Goal: Transaction & Acquisition: Register for event/course

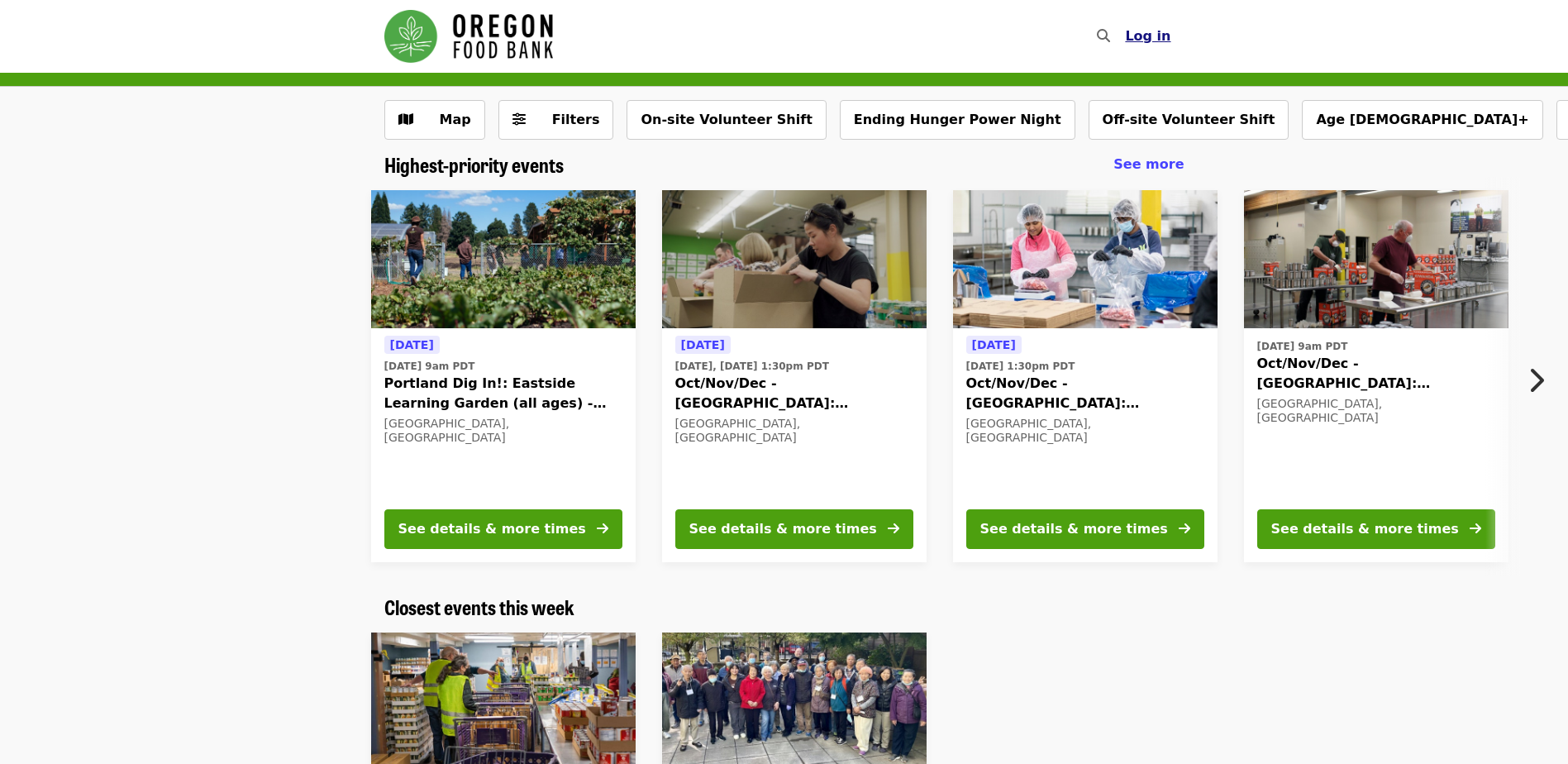
click at [1152, 29] on span "Log in" at bounding box center [1147, 36] width 45 height 16
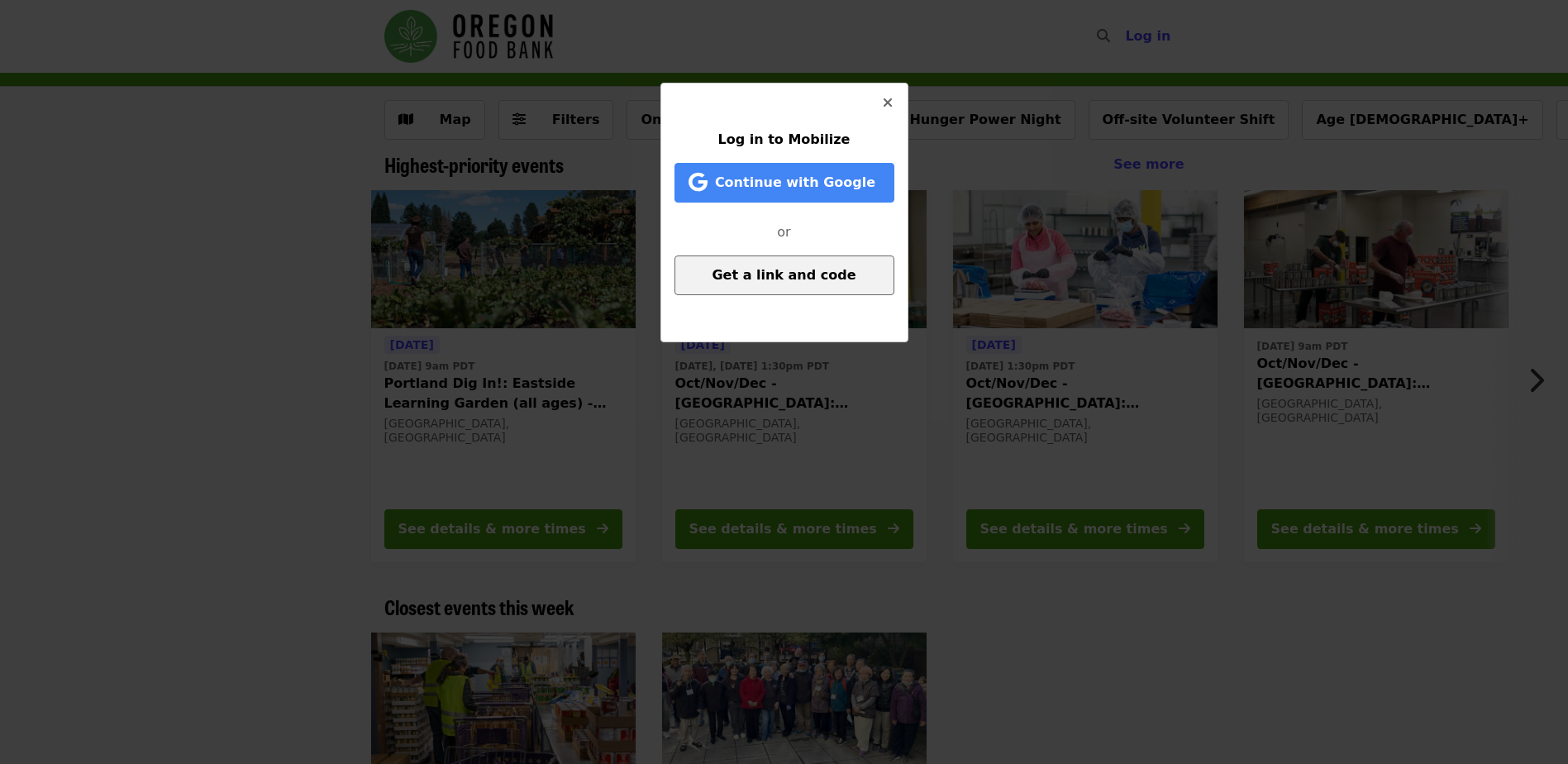
click at [778, 274] on span "Get a link and code" at bounding box center [783, 275] width 143 height 16
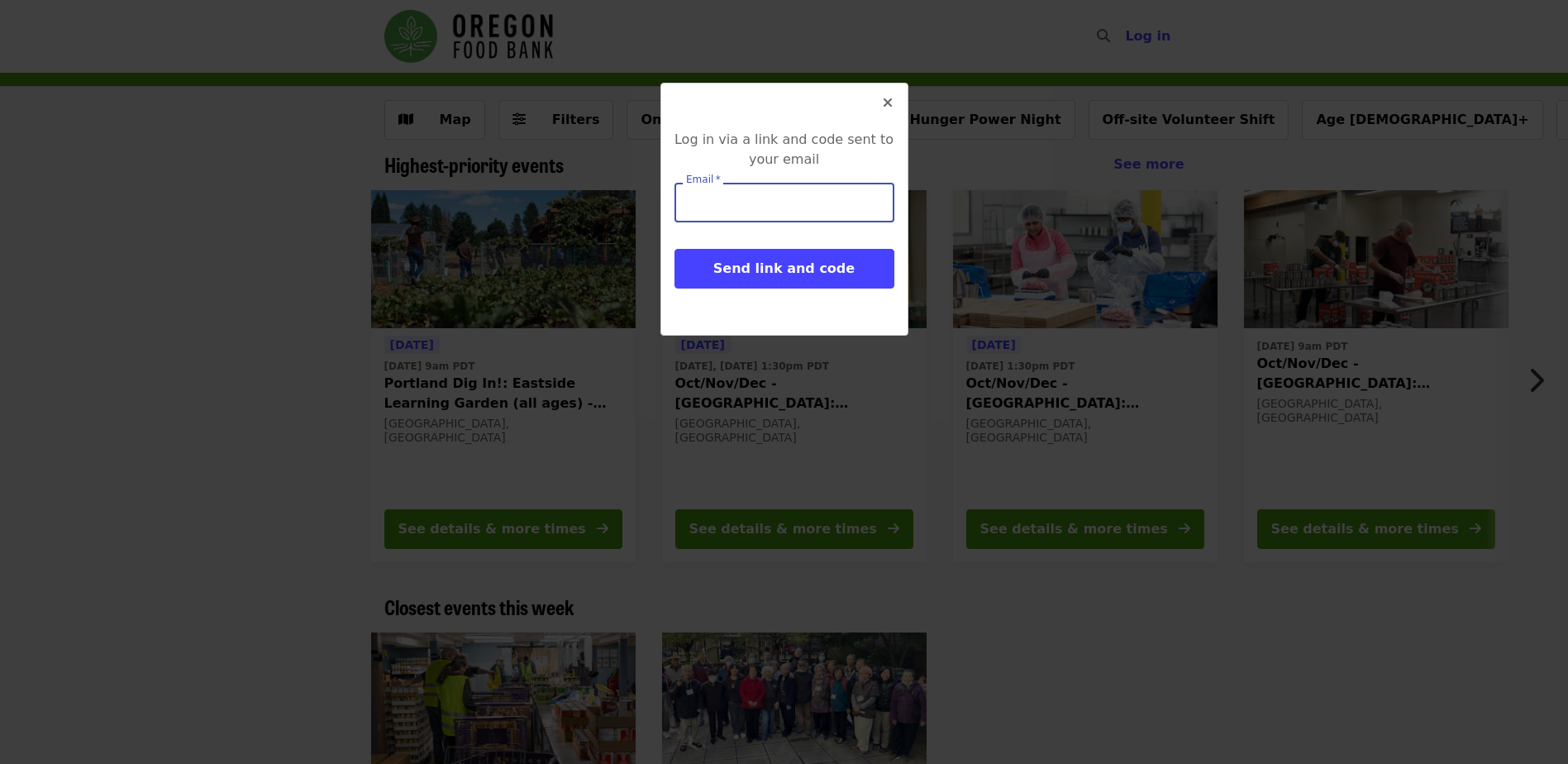
click at [714, 203] on input "Email   *" at bounding box center [784, 203] width 220 height 40
type input "**********"
click at [674, 249] on button "Send link and code" at bounding box center [784, 269] width 220 height 40
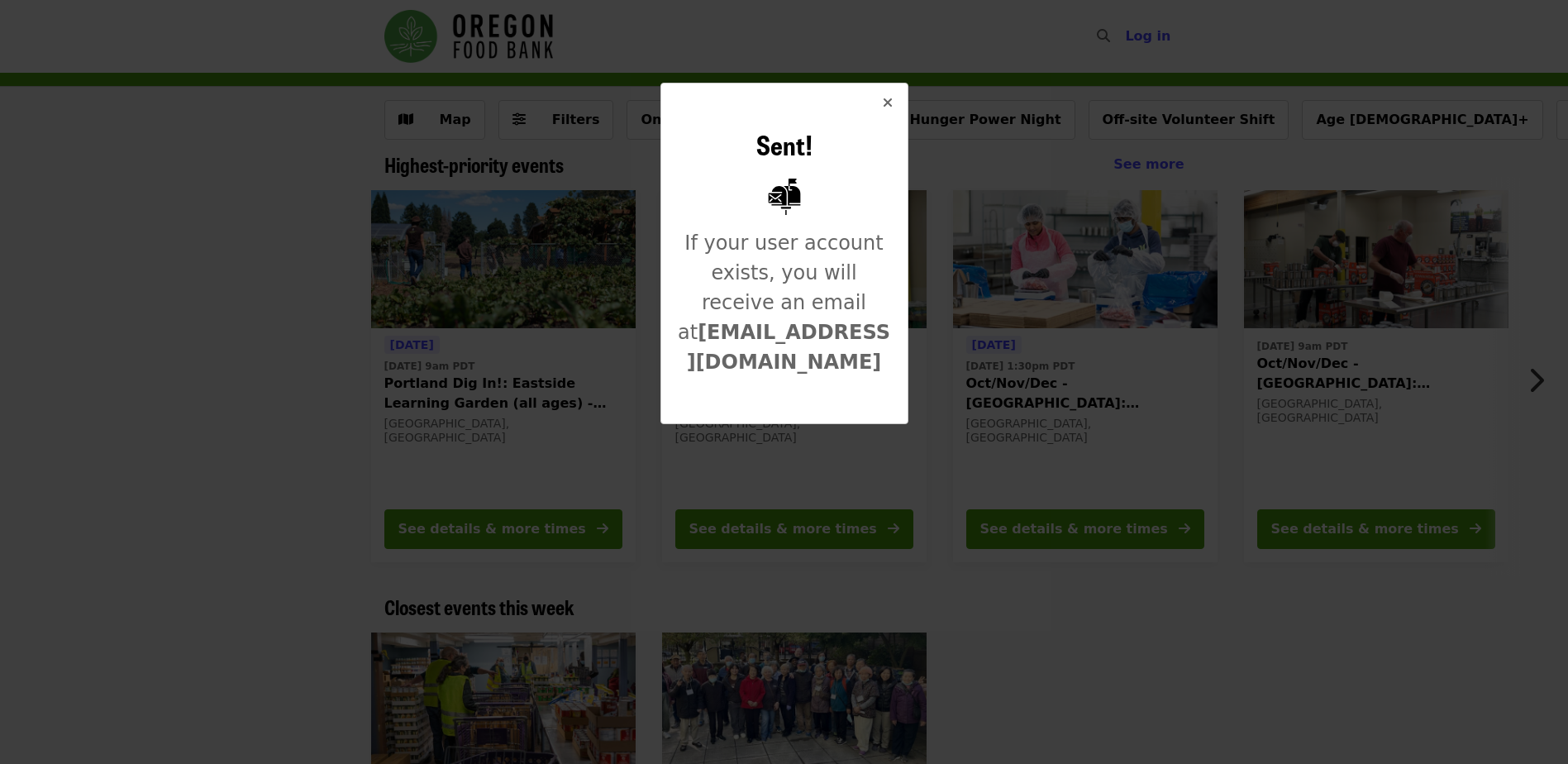
click at [885, 100] on icon "times icon" at bounding box center [887, 103] width 10 height 16
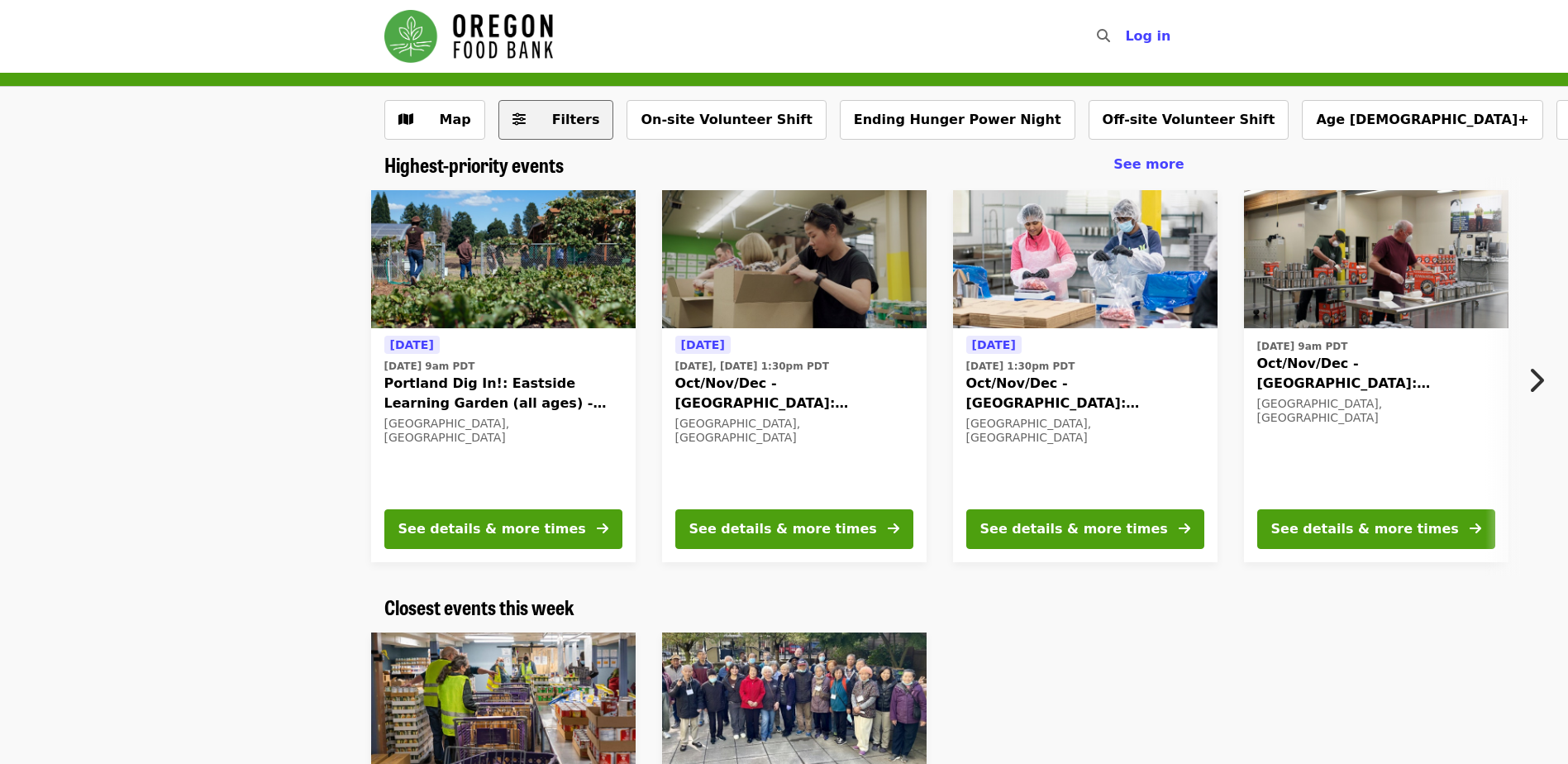
click at [513, 124] on icon "sliders-h icon" at bounding box center [519, 119] width 13 height 16
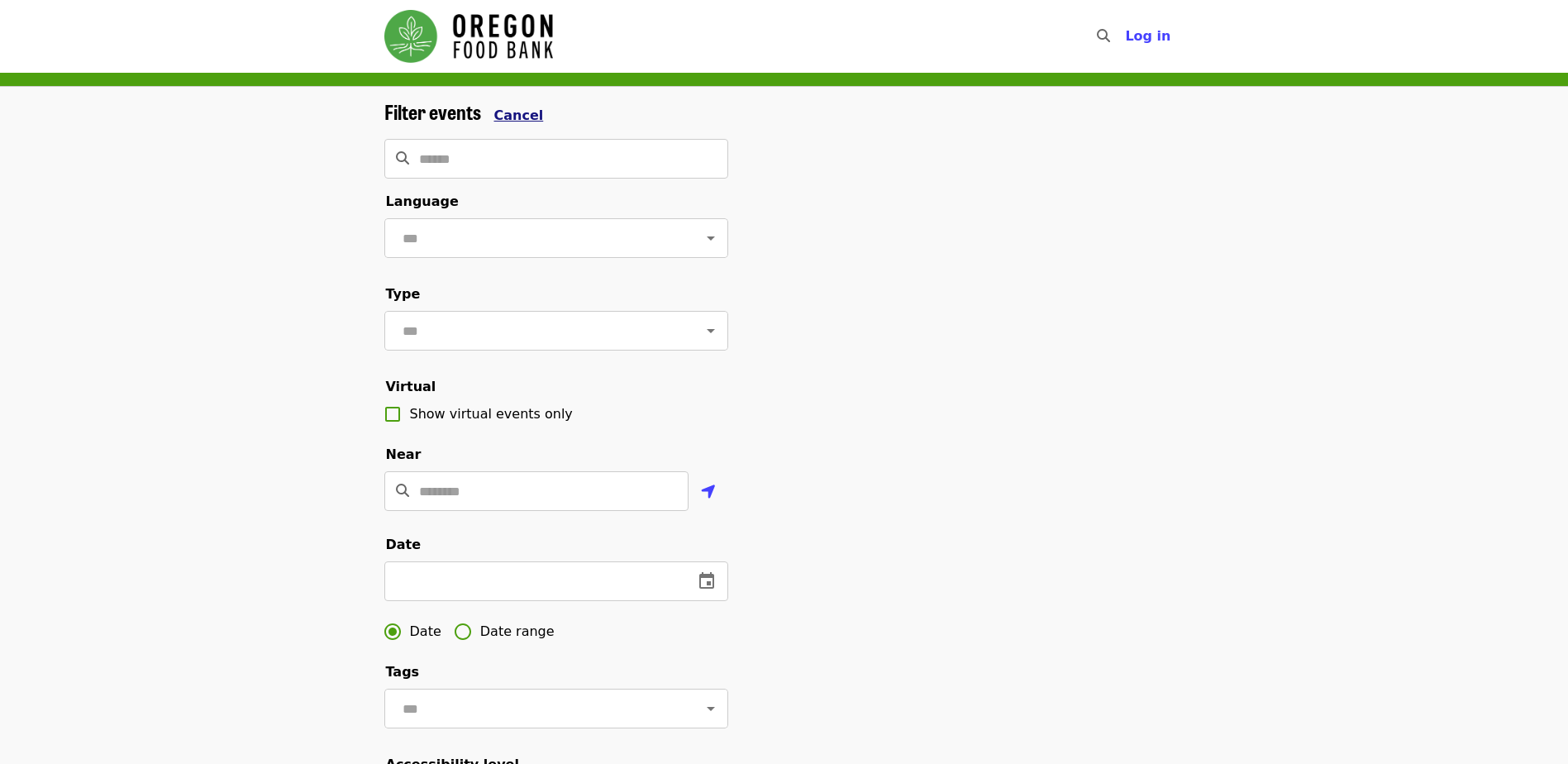
click at [524, 116] on span "Cancel" at bounding box center [519, 116] width 50 height 16
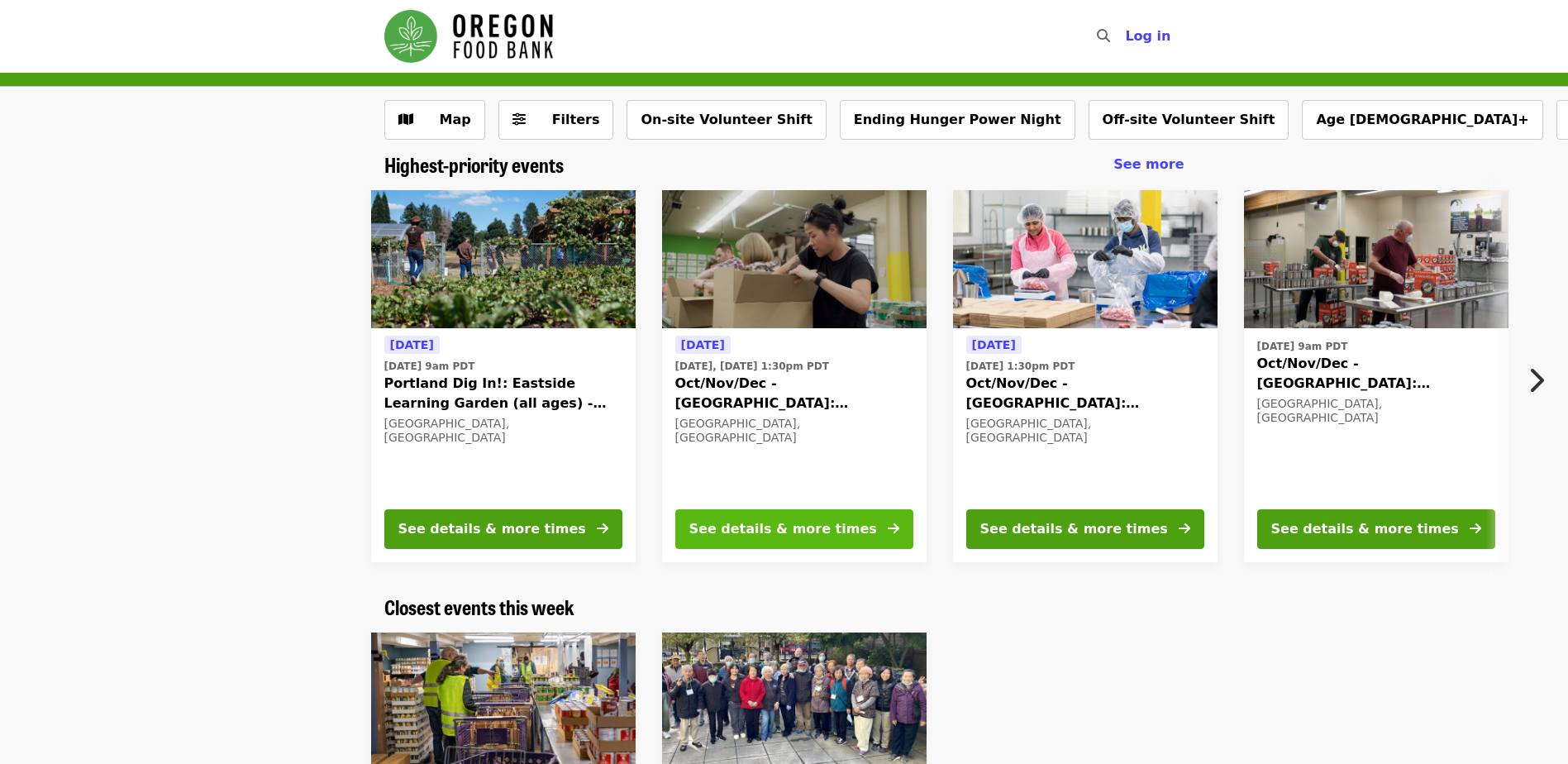
click at [764, 522] on div "See details & more times" at bounding box center [783, 528] width 188 height 20
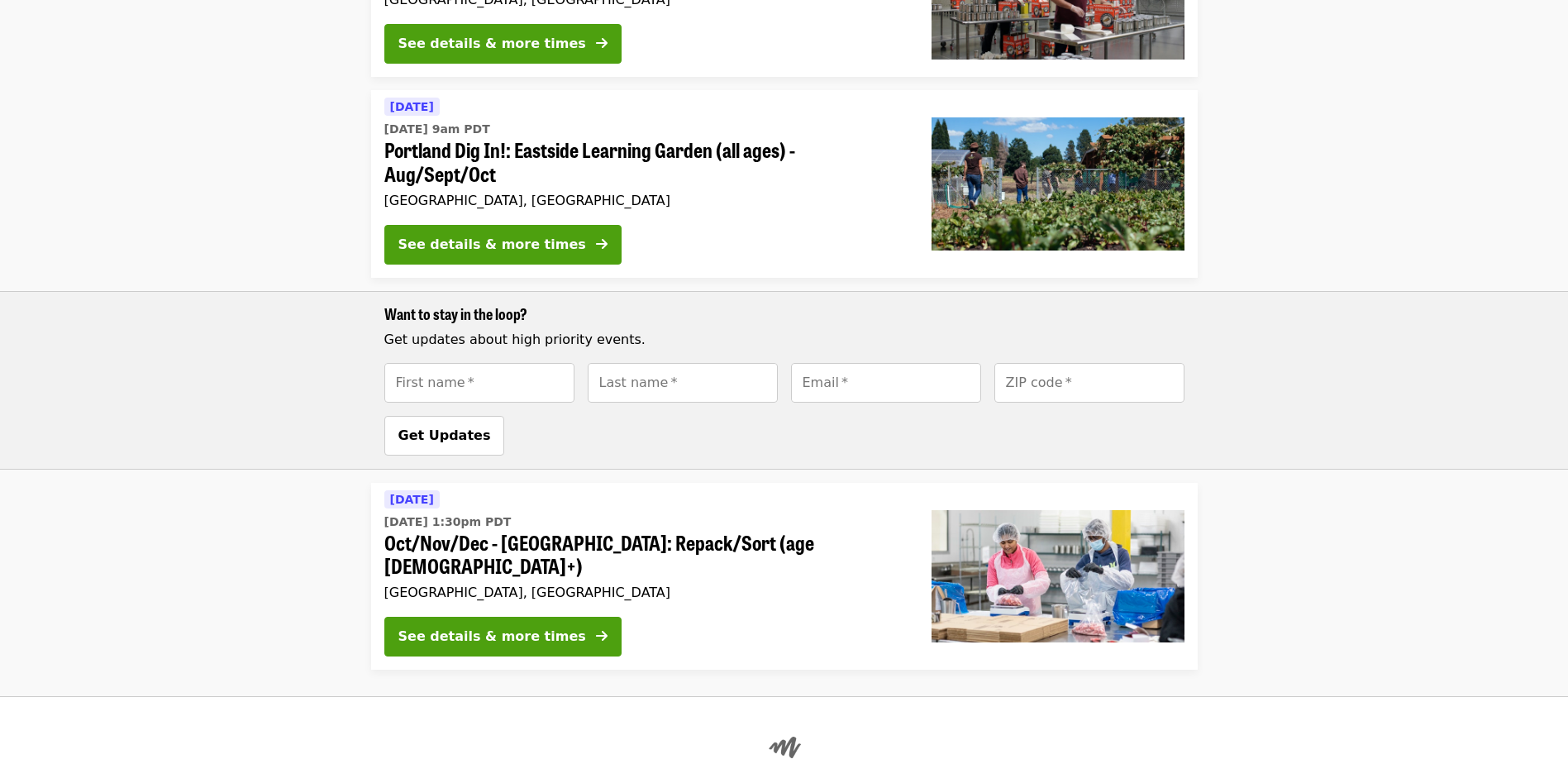
scroll to position [661, 0]
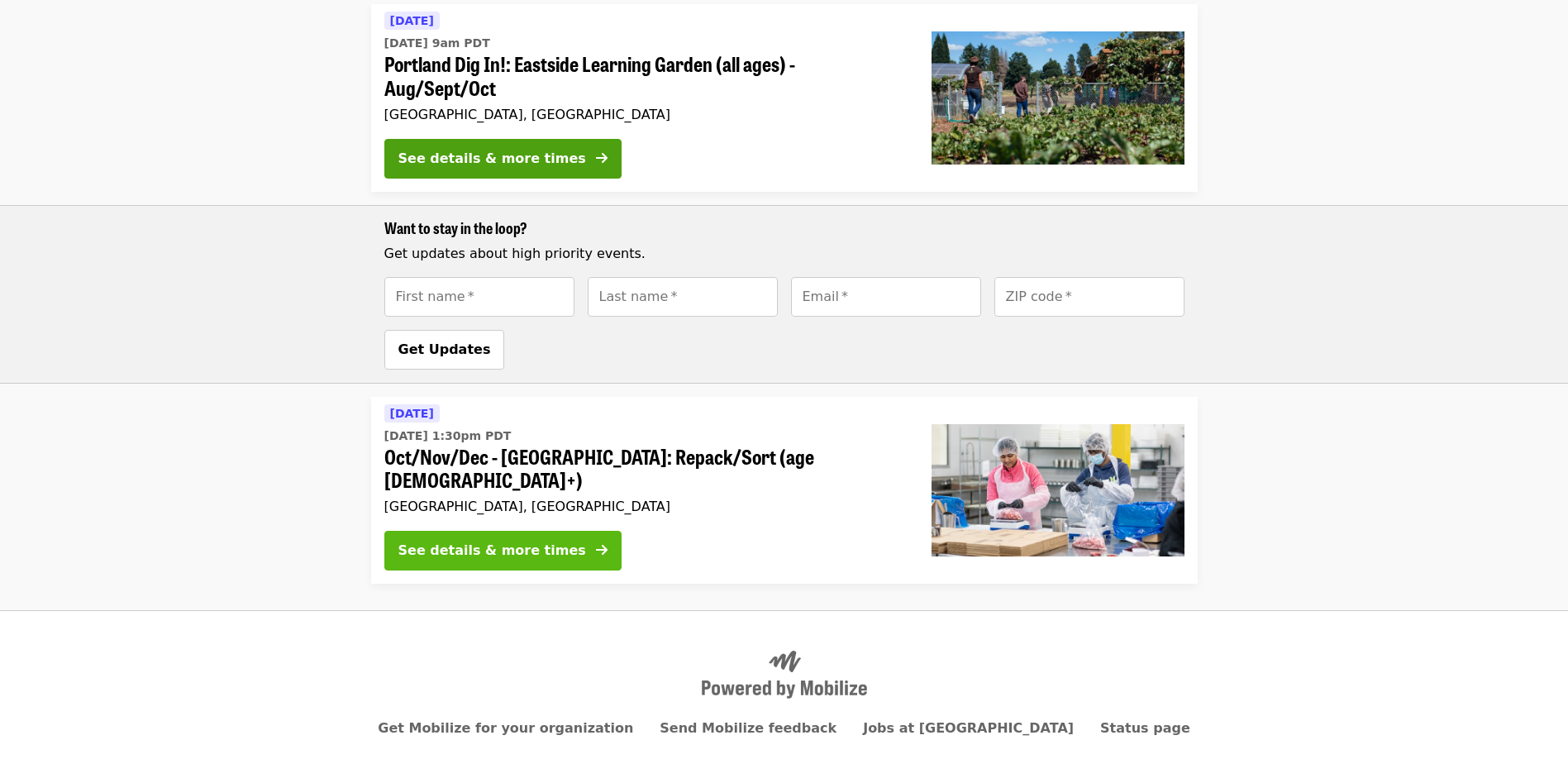
click at [534, 541] on div "See details & more times" at bounding box center [492, 550] width 188 height 20
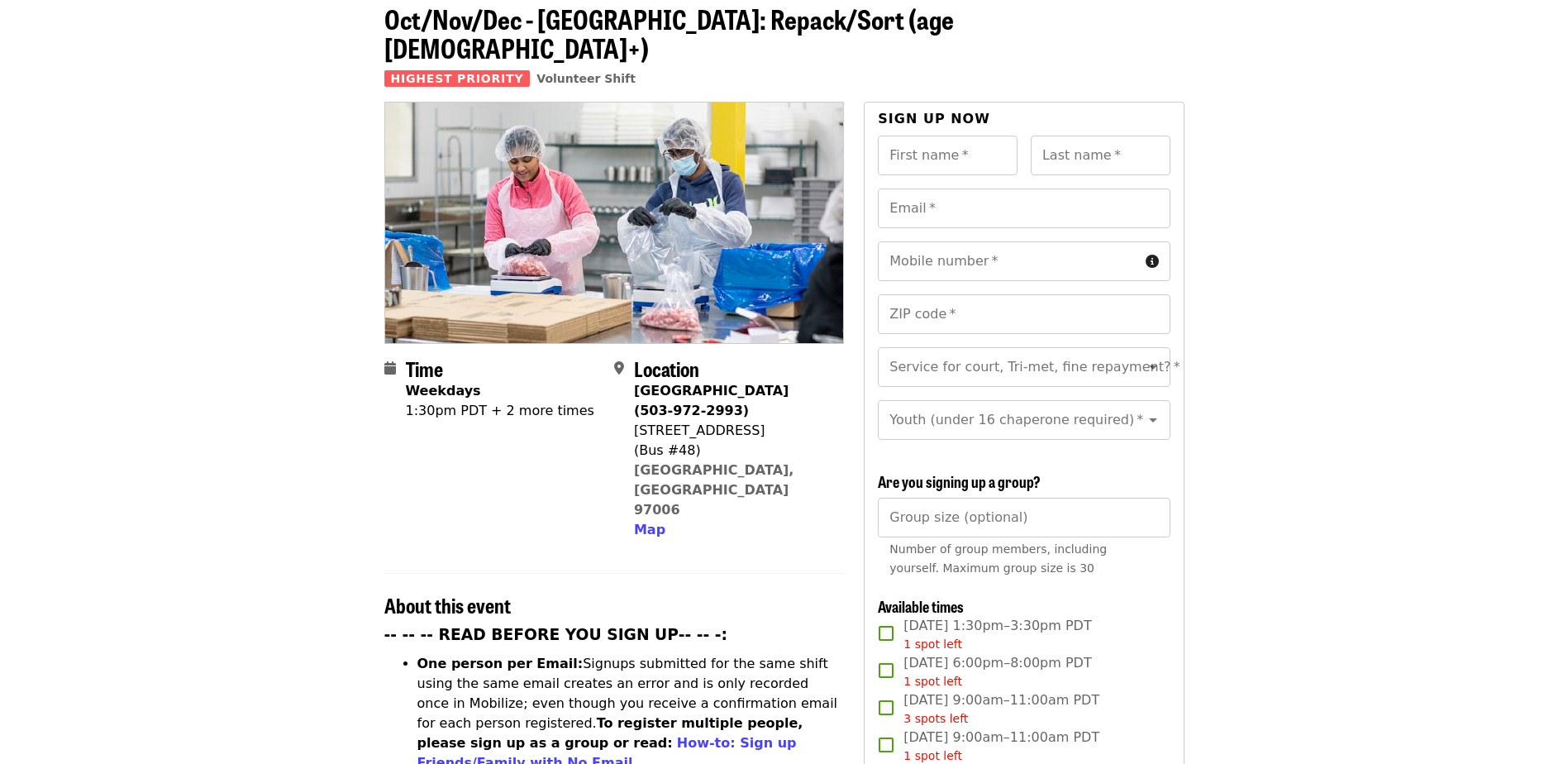
scroll to position [165, 0]
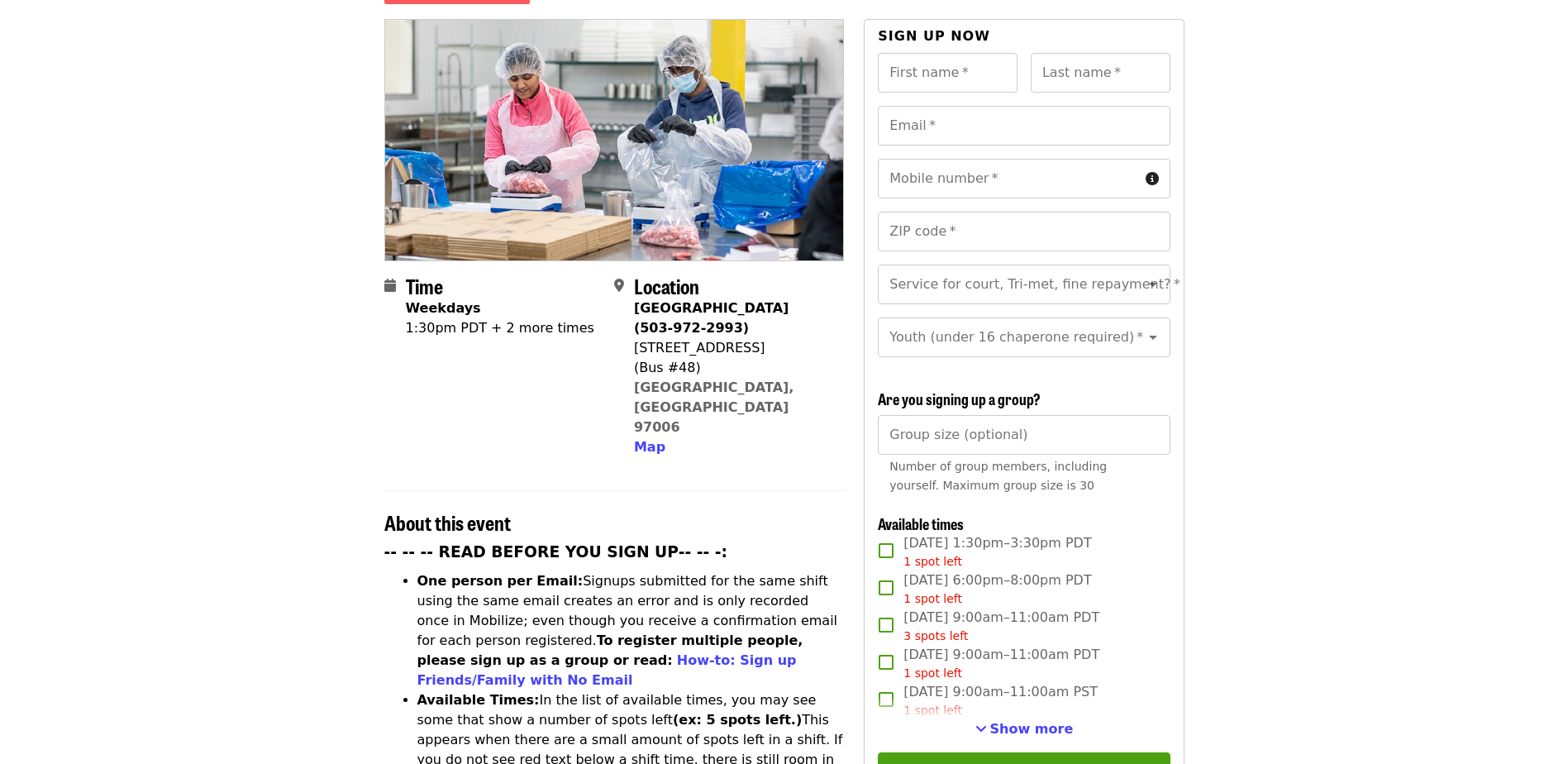
click at [480, 318] on div "1:30pm PDT + 2 more times" at bounding box center [500, 328] width 189 height 20
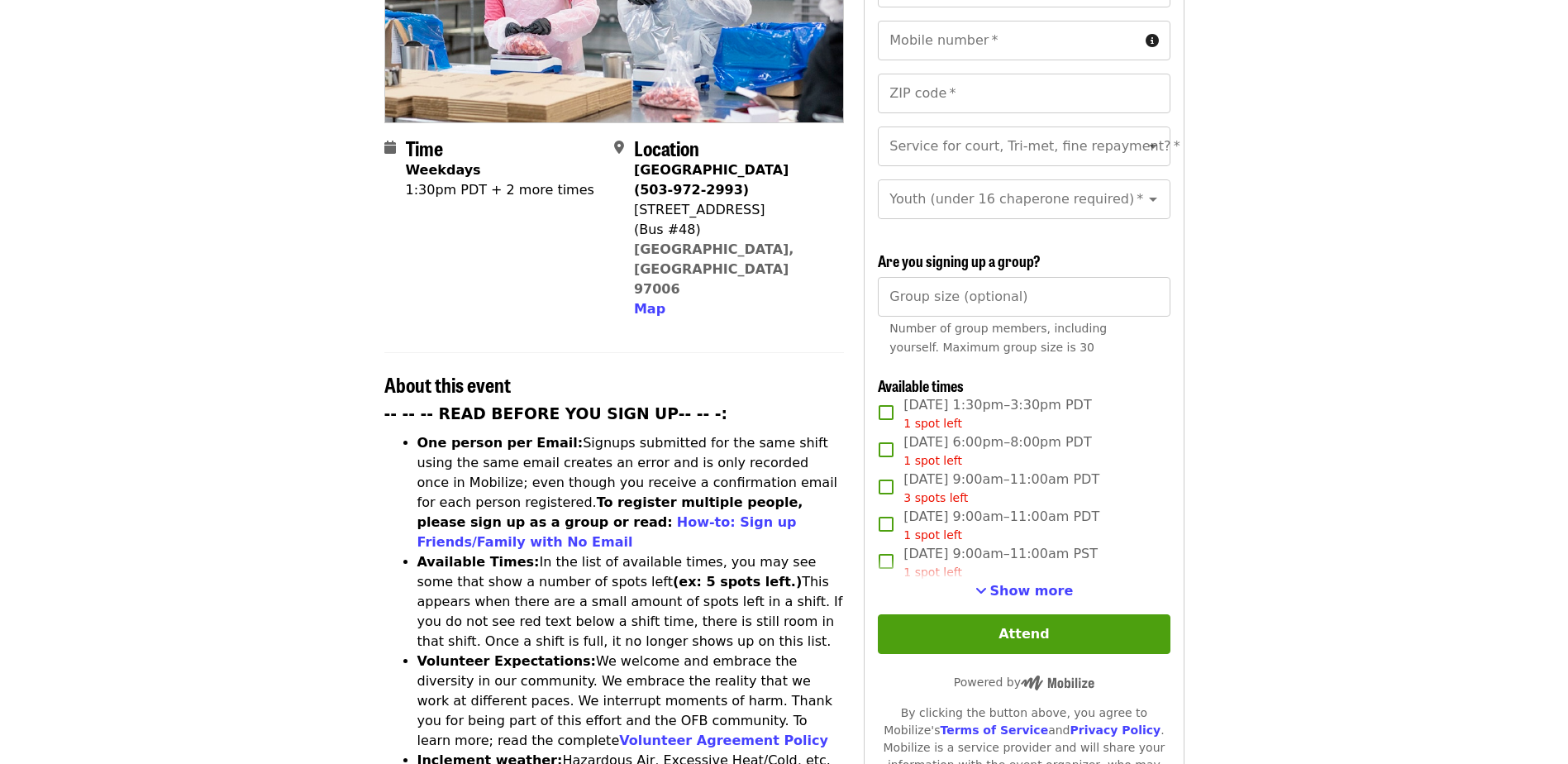
scroll to position [330, 0]
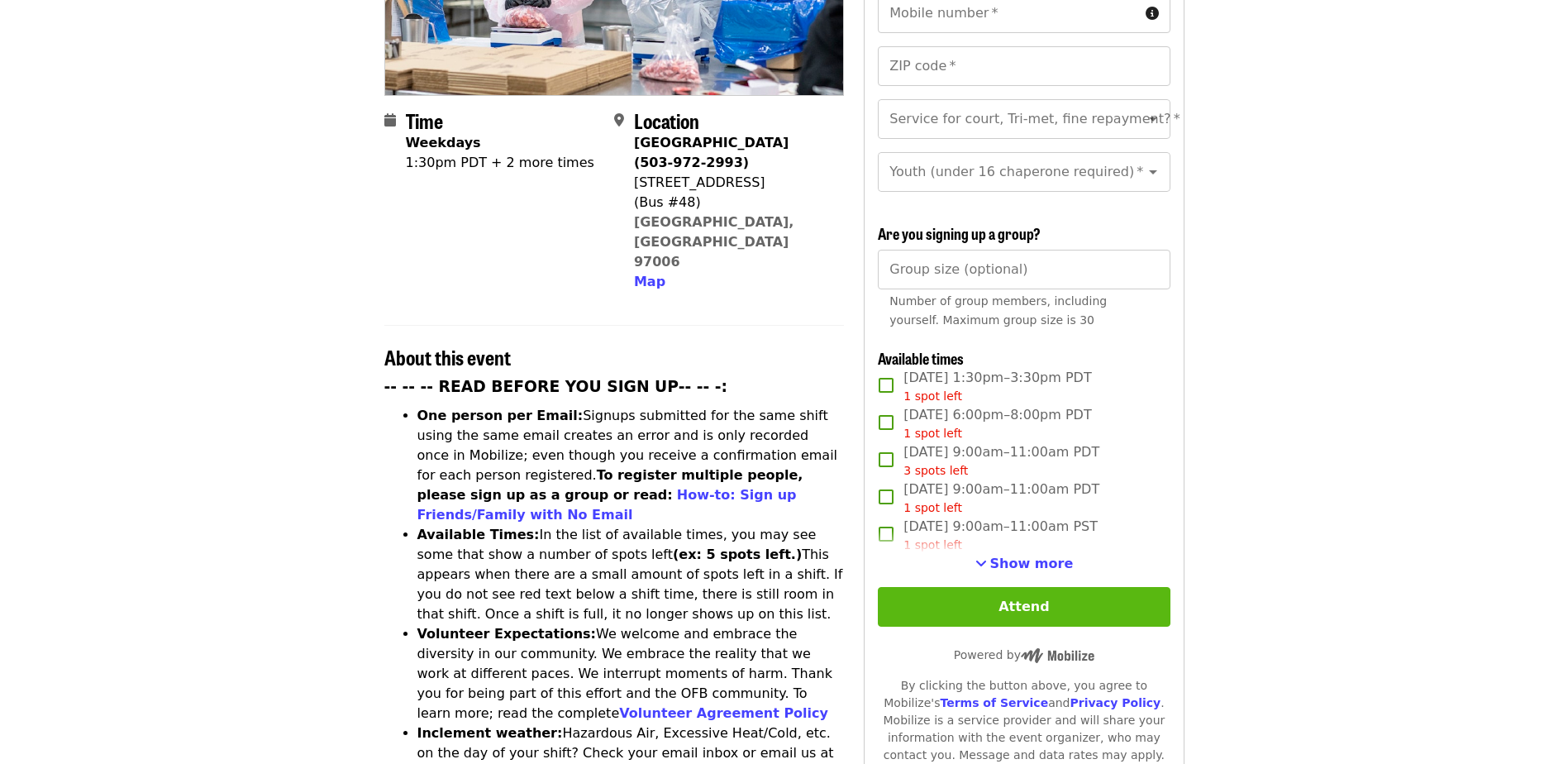
click at [1020, 598] on button "Attend" at bounding box center [1024, 607] width 292 height 40
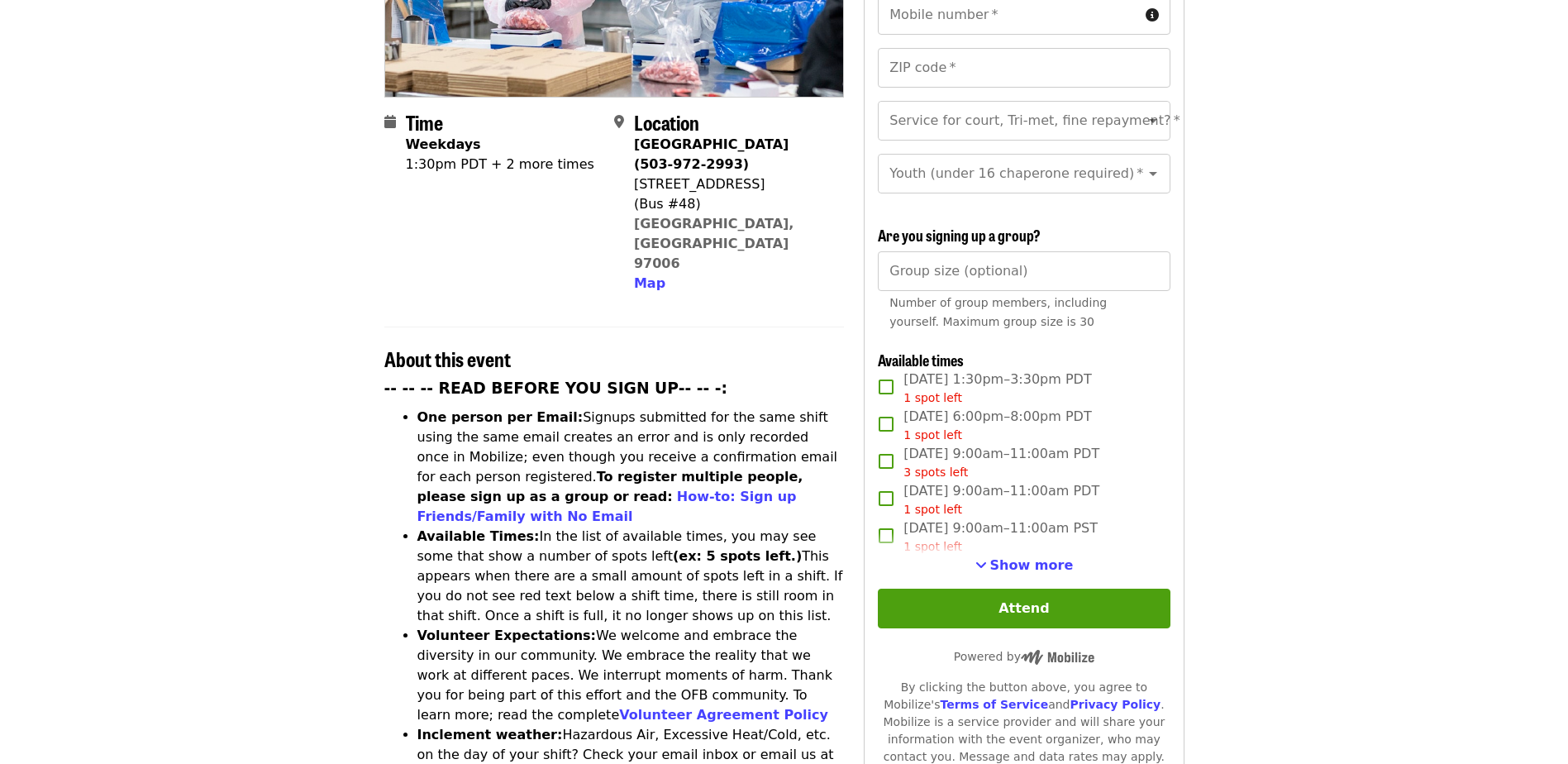
scroll to position [355, 0]
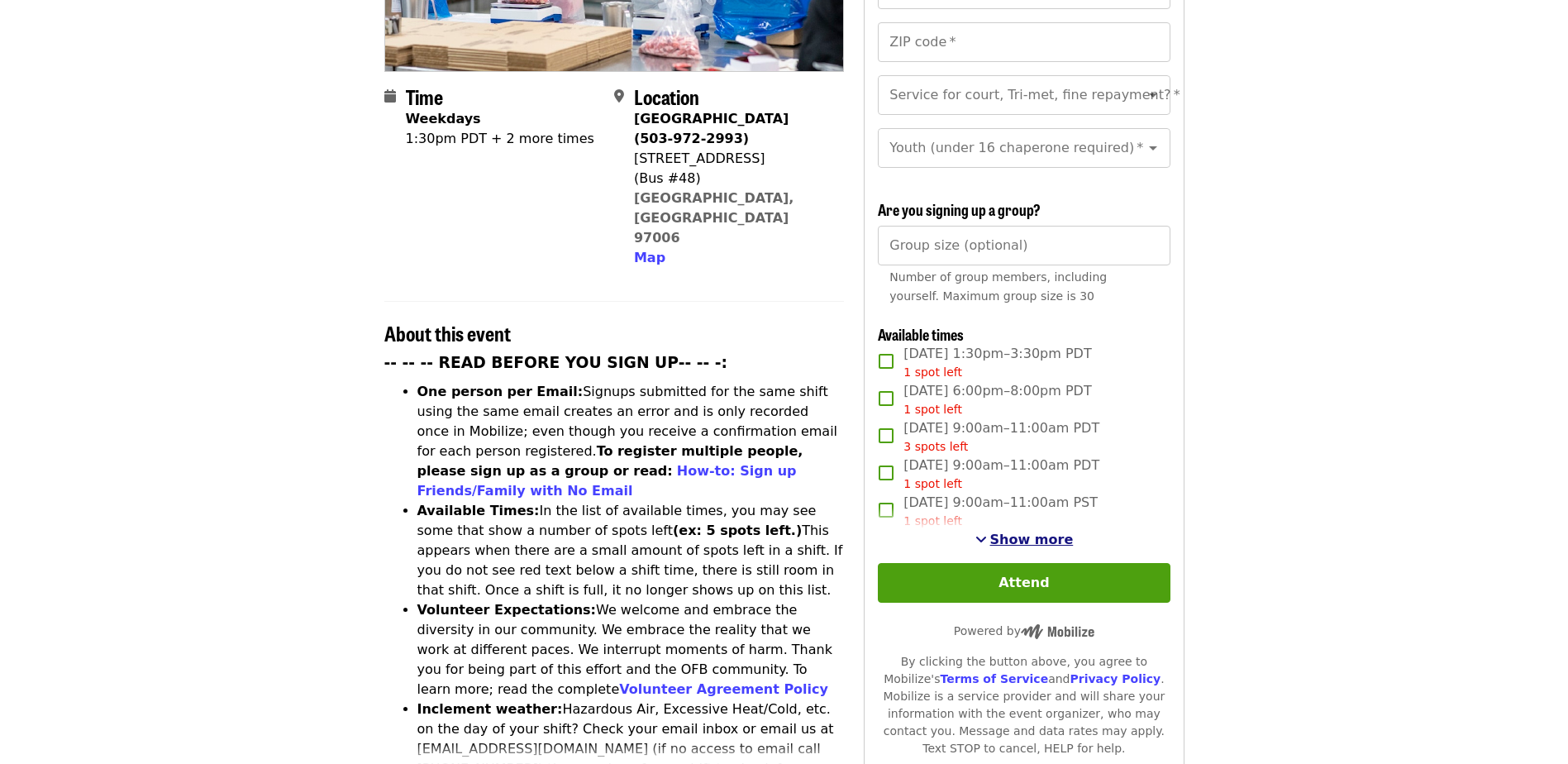
click at [998, 533] on span "Show more" at bounding box center [1032, 540] width 83 height 16
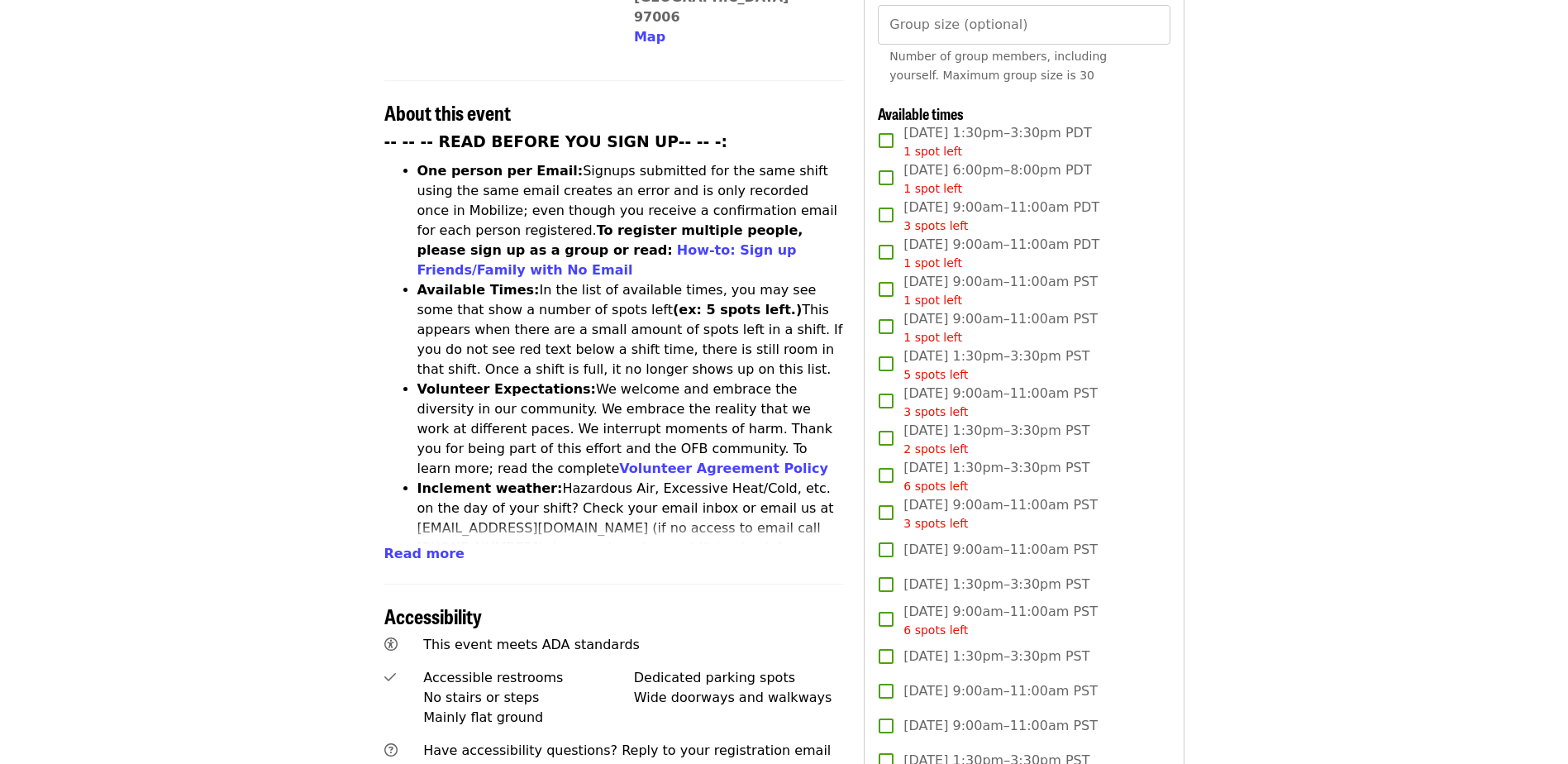
scroll to position [602, 0]
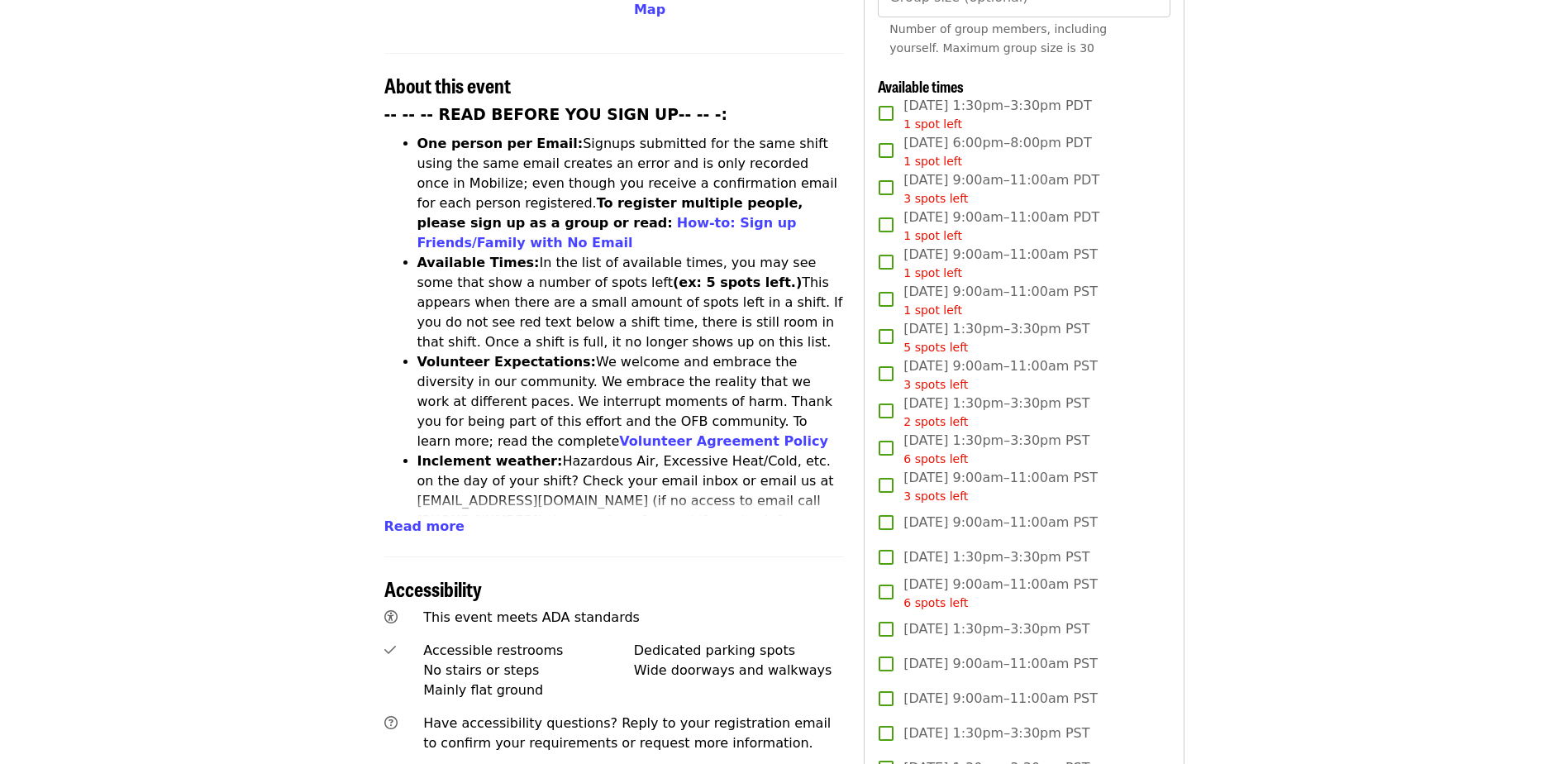
click at [189, 341] on article "Oct/Nov/Dec - Beaverton: Repack/Sort (age 10+) Highest Priority Volunteer Shift…" at bounding box center [784, 651] width 1568 height 2363
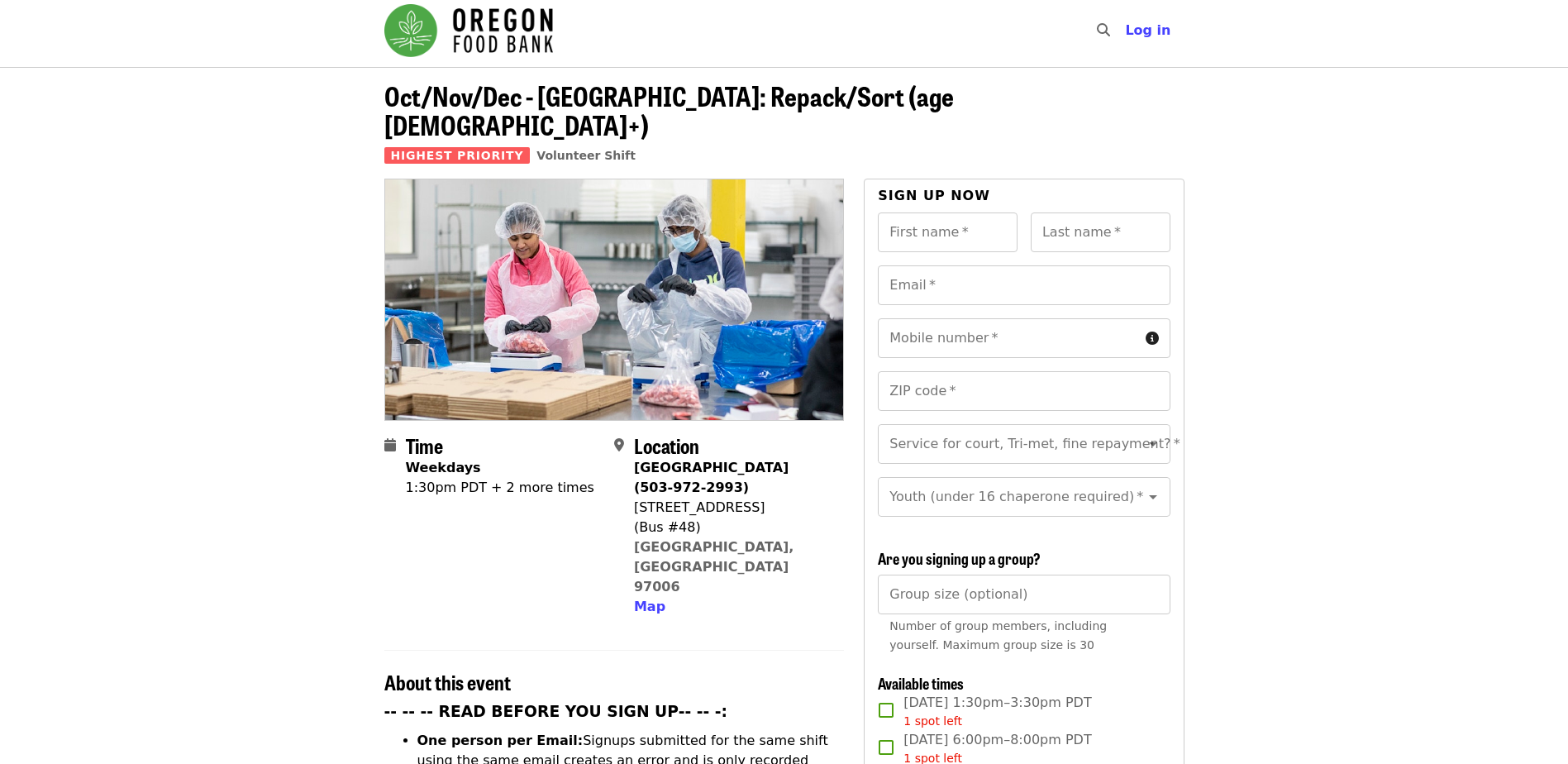
scroll to position [0, 0]
